Goal: Navigation & Orientation: Find specific page/section

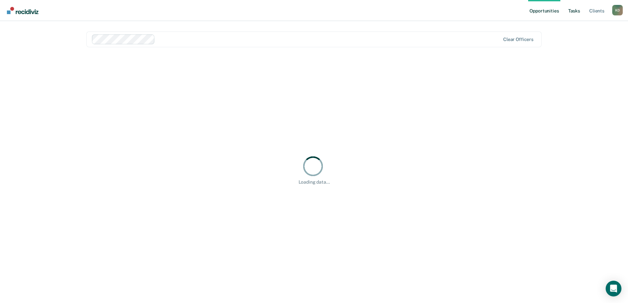
click at [572, 11] on link "Tasks" at bounding box center [574, 10] width 14 height 21
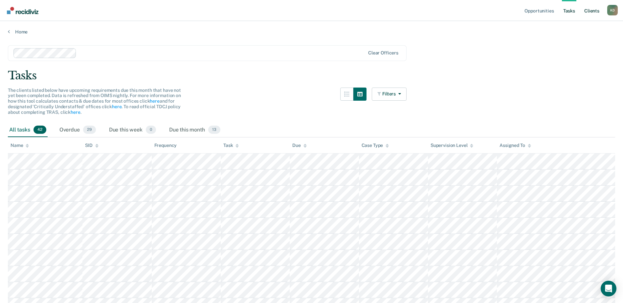
click at [587, 11] on link "Client s" at bounding box center [592, 10] width 18 height 21
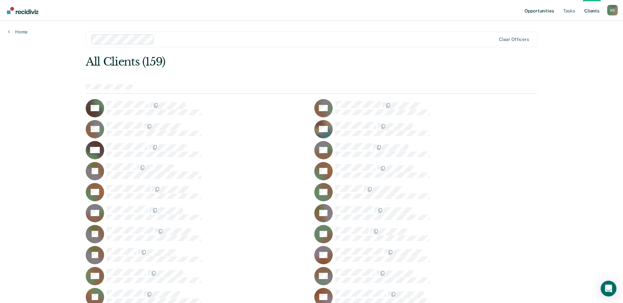
click at [525, 10] on link "Opportunities" at bounding box center [539, 10] width 32 height 21
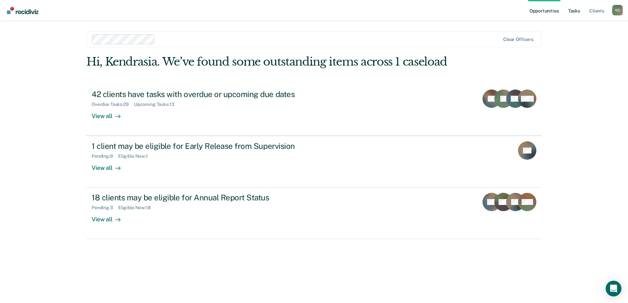
click at [576, 14] on link "Tasks" at bounding box center [574, 10] width 14 height 21
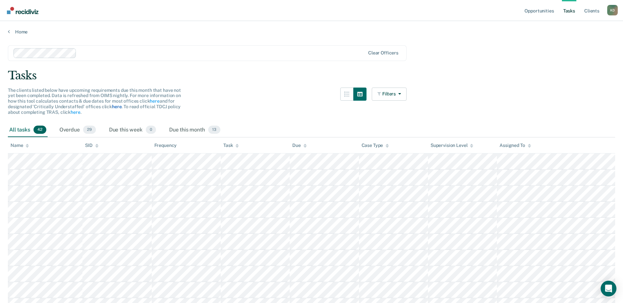
click at [119, 105] on link "here" at bounding box center [117, 106] width 10 height 5
